Goal: Transaction & Acquisition: Purchase product/service

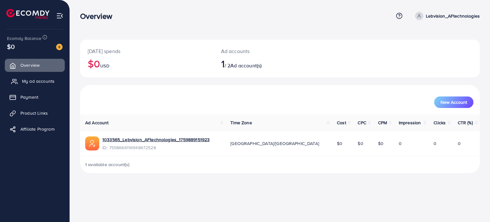
click at [48, 80] on span "My ad accounts" at bounding box center [38, 81] width 33 height 6
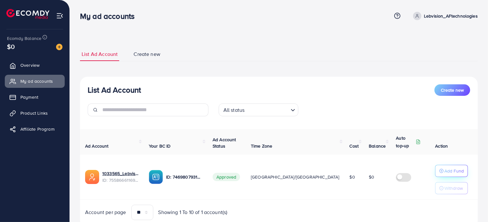
click at [448, 171] on p "Add Fund" at bounding box center [453, 171] width 19 height 8
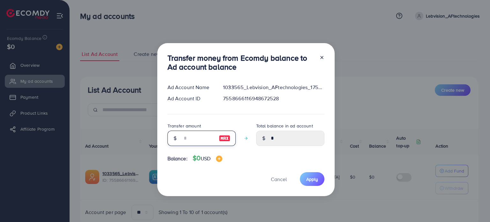
click at [198, 138] on input "number" at bounding box center [198, 137] width 32 height 15
click at [320, 56] on icon at bounding box center [321, 57] width 5 height 5
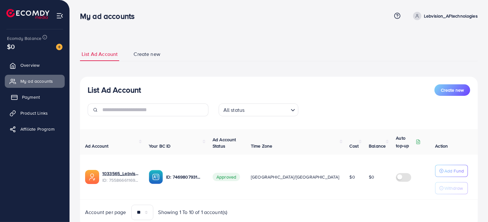
click at [33, 95] on span "Payment" at bounding box center [31, 97] width 18 height 6
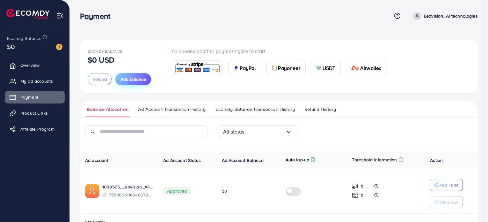
click at [134, 75] on button "Add balance" at bounding box center [133, 79] width 36 height 12
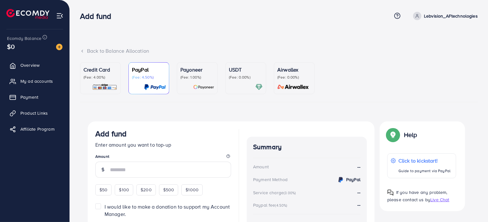
click at [106, 77] on p "(Fee: 4.00%)" at bounding box center [101, 77] width 34 height 5
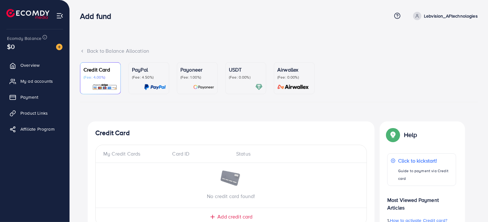
click at [186, 76] on p "(Fee: 1.00%)" at bounding box center [197, 77] width 34 height 5
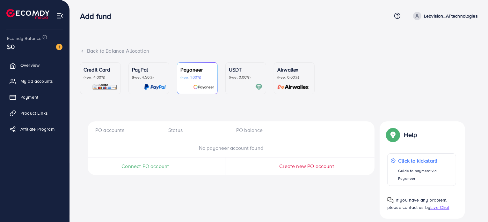
click at [113, 75] on p "(Fee: 4.00%)" at bounding box center [101, 77] width 34 height 5
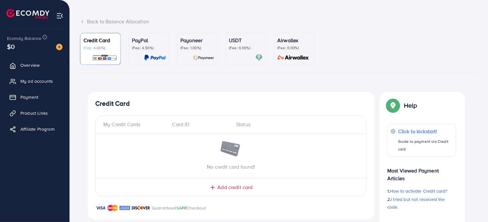
scroll to position [61, 0]
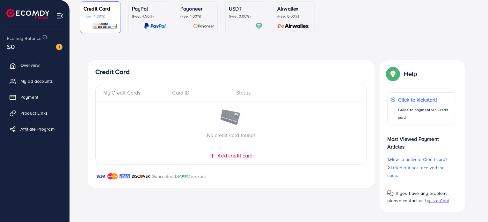
click at [228, 155] on span "Add credit card" at bounding box center [234, 155] width 35 height 7
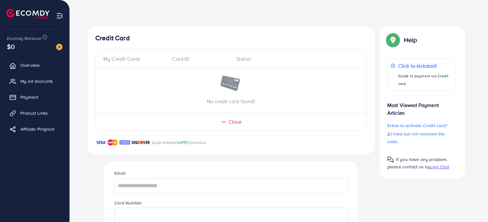
scroll to position [157, 0]
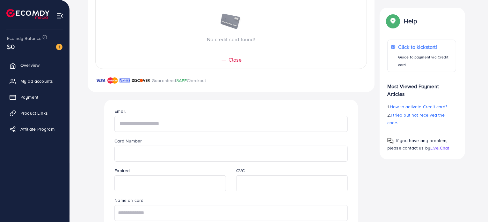
click at [167, 124] on input "text" at bounding box center [230, 124] width 233 height 16
type input "**********"
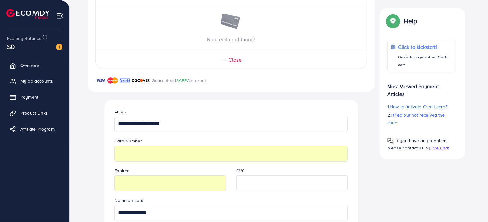
click at [250, 193] on div "**********" at bounding box center [230, 176] width 243 height 155
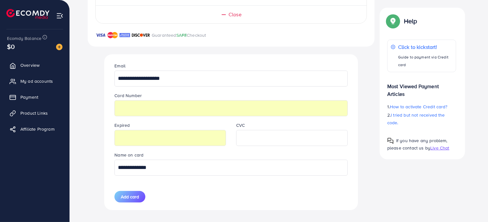
scroll to position [208, 0]
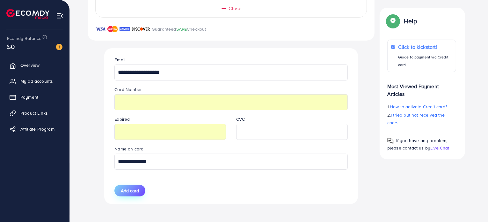
click at [138, 188] on span "Add card" at bounding box center [130, 190] width 18 height 6
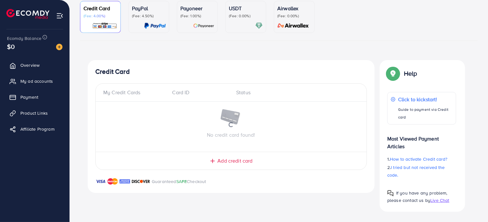
scroll to position [61, 0]
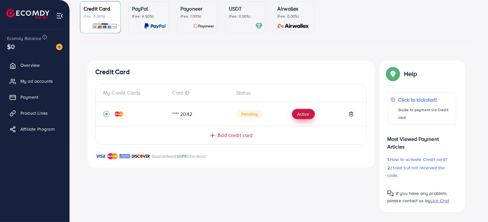
click at [306, 114] on button "Active" at bounding box center [303, 114] width 23 height 10
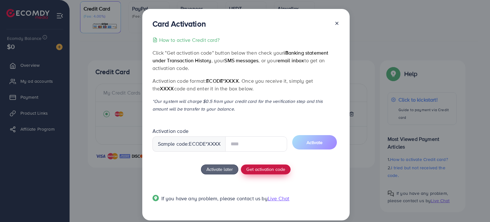
click at [254, 169] on div "How to active Credit card? Click "Get activation code" button below then check …" at bounding box center [245, 123] width 187 height 174
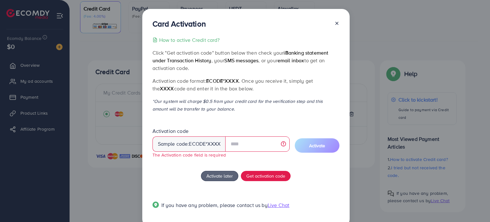
click at [335, 23] on line at bounding box center [336, 23] width 3 height 3
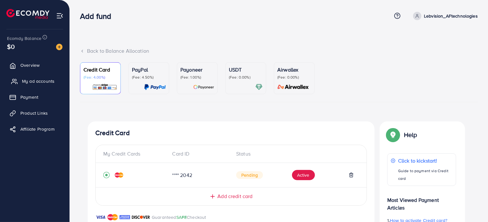
click at [47, 78] on span "My ad accounts" at bounding box center [38, 81] width 33 height 6
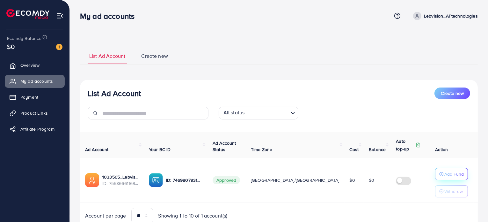
click at [439, 176] on div "Add Fund" at bounding box center [451, 174] width 25 height 8
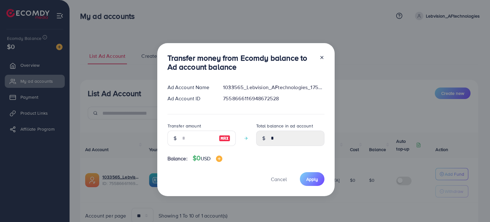
drag, startPoint x: 320, startPoint y: 59, endPoint x: 312, endPoint y: 60, distance: 8.0
click at [320, 59] on icon at bounding box center [321, 57] width 5 height 5
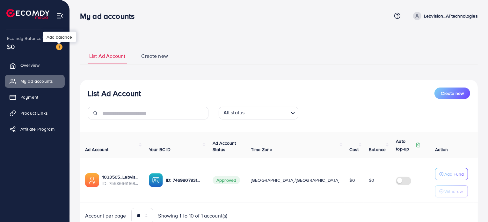
click at [59, 47] on img at bounding box center [59, 47] width 6 height 6
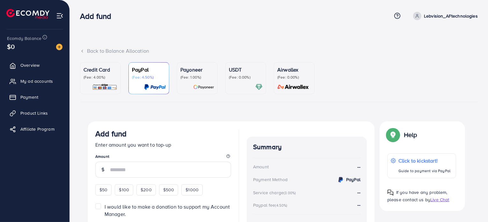
click at [107, 71] on p "Credit Card" at bounding box center [101, 70] width 34 height 8
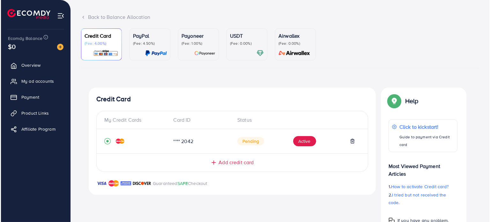
scroll to position [61, 0]
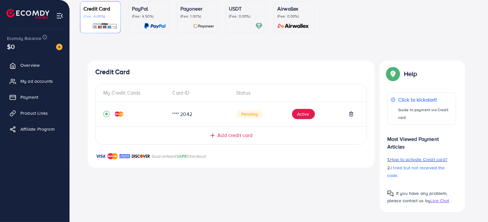
click at [410, 161] on span "How to activate Credit card?" at bounding box center [418, 159] width 57 height 6
click at [299, 115] on button "Active" at bounding box center [303, 114] width 23 height 10
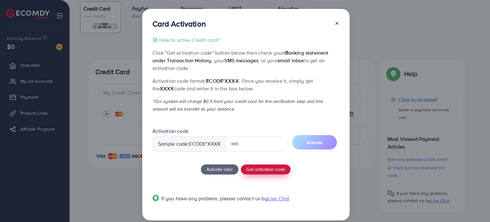
click at [259, 169] on div "How to active Credit card? Click "Get activation code" button below then check …" at bounding box center [245, 123] width 187 height 174
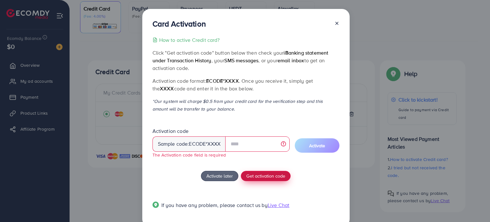
click at [256, 177] on span "Get activation code" at bounding box center [265, 175] width 39 height 7
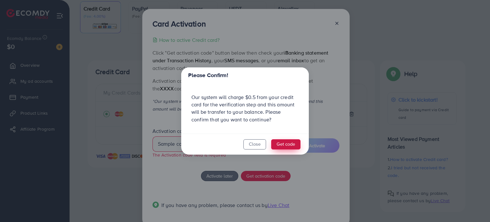
click at [290, 143] on button "Get code" at bounding box center [285, 144] width 29 height 10
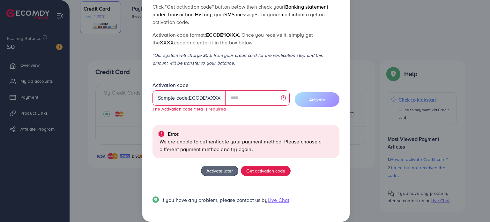
scroll to position [54, 0]
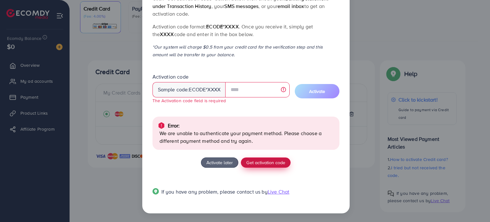
click at [266, 162] on span "Get activation code" at bounding box center [265, 162] width 39 height 7
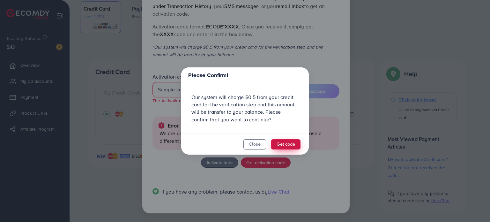
click at [279, 143] on button "Get code" at bounding box center [285, 144] width 29 height 10
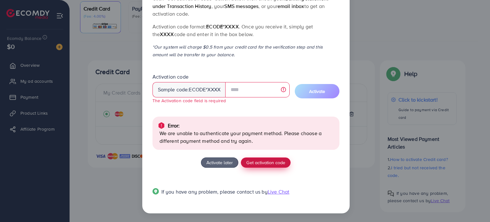
click at [260, 162] on span "Get activation code" at bounding box center [265, 162] width 39 height 7
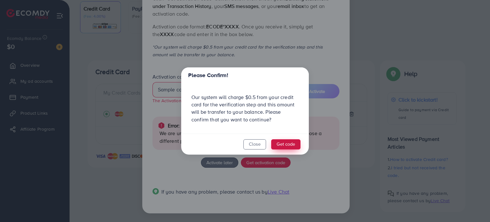
click at [286, 143] on button "Get code" at bounding box center [285, 144] width 29 height 10
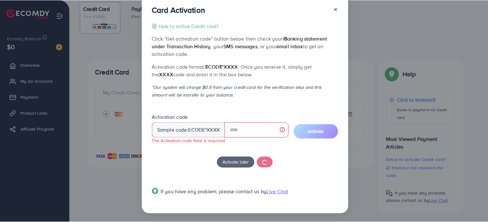
scroll to position [13, 0]
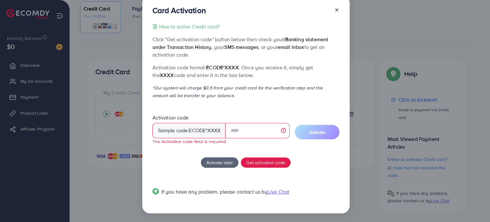
click at [277, 194] on span "Live Chat" at bounding box center [279, 191] width 22 height 7
click at [265, 163] on span "Get activation code" at bounding box center [265, 162] width 39 height 7
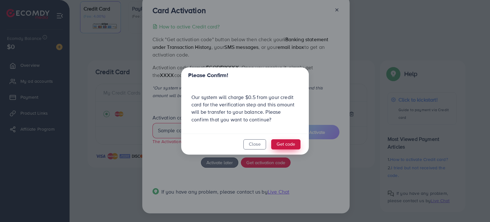
click at [279, 145] on button "Get code" at bounding box center [285, 144] width 29 height 10
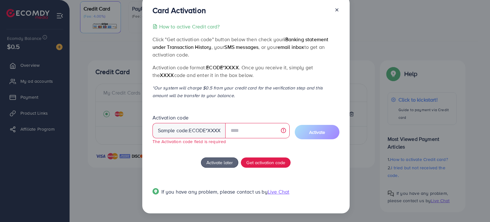
click at [335, 11] on icon at bounding box center [336, 9] width 5 height 5
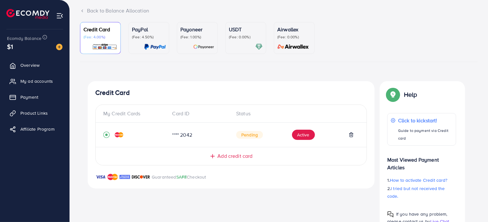
scroll to position [29, 0]
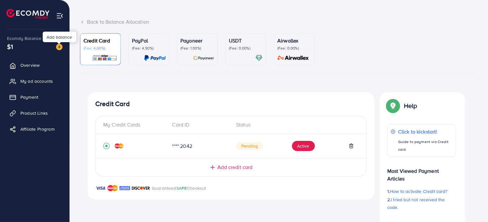
click at [57, 47] on img at bounding box center [59, 47] width 6 height 6
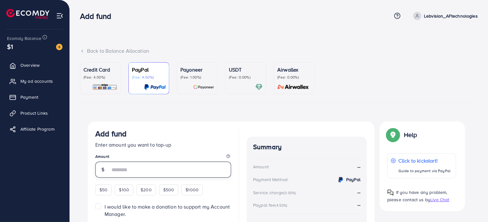
click at [135, 172] on input "number" at bounding box center [170, 169] width 121 height 16
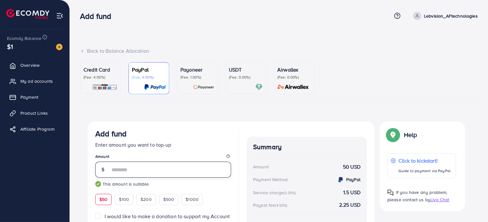
type input "**"
click at [103, 80] on div "Credit Card (Fee: 4.00%)" at bounding box center [101, 78] width 34 height 25
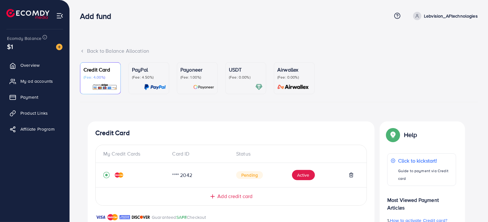
scroll to position [61, 0]
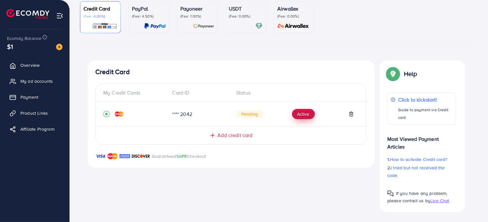
click at [303, 115] on button "Active" at bounding box center [303, 114] width 23 height 10
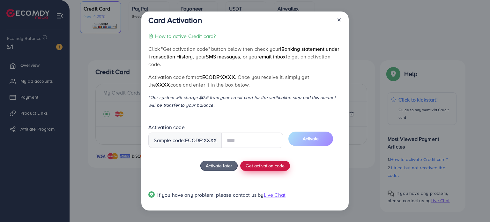
click at [269, 164] on button "Get activation code" at bounding box center [265, 165] width 50 height 10
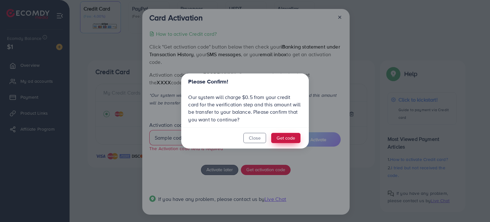
click at [275, 138] on button "Get code" at bounding box center [285, 138] width 29 height 10
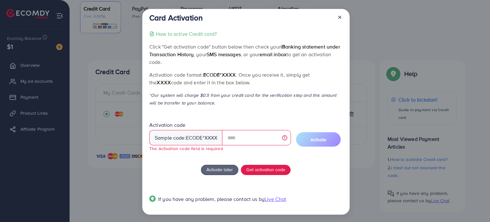
click at [340, 15] on icon at bounding box center [339, 17] width 5 height 5
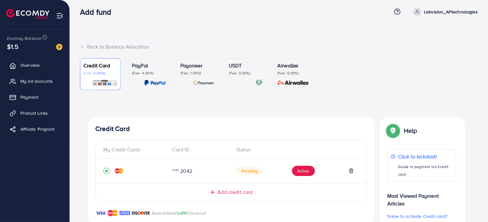
scroll to position [61, 0]
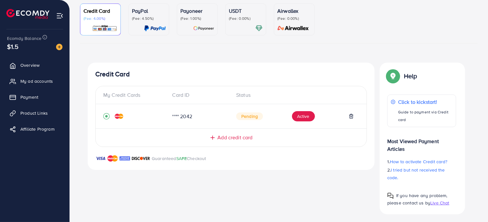
scroll to position [61, 0]
